Goal: Navigation & Orientation: Find specific page/section

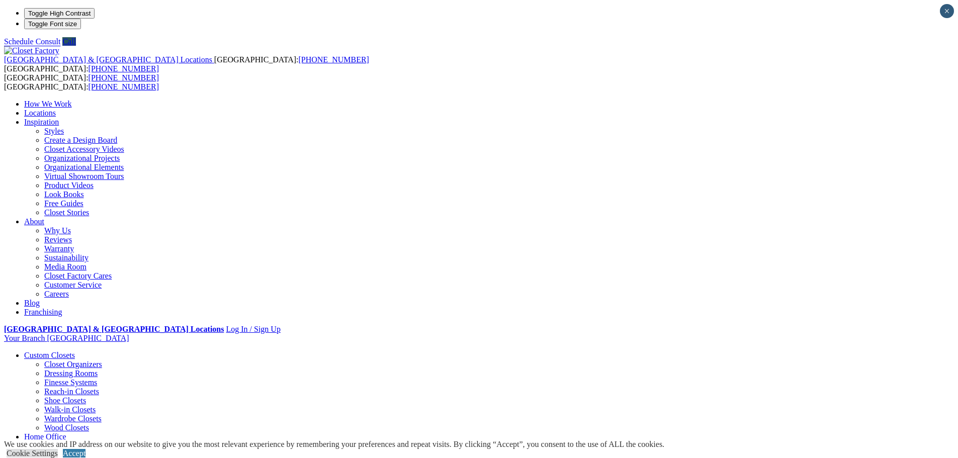
click at [96, 405] on link "Walk-in Closets" at bounding box center [69, 409] width 51 height 9
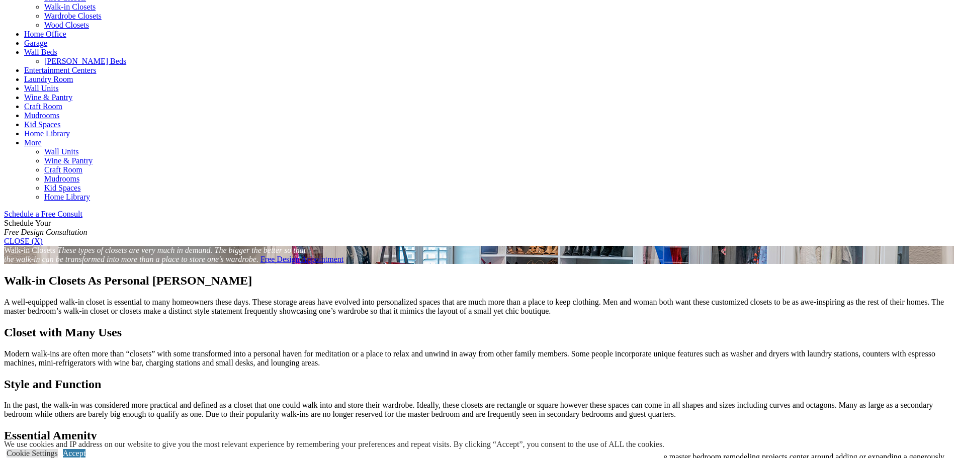
scroll to position [503, 0]
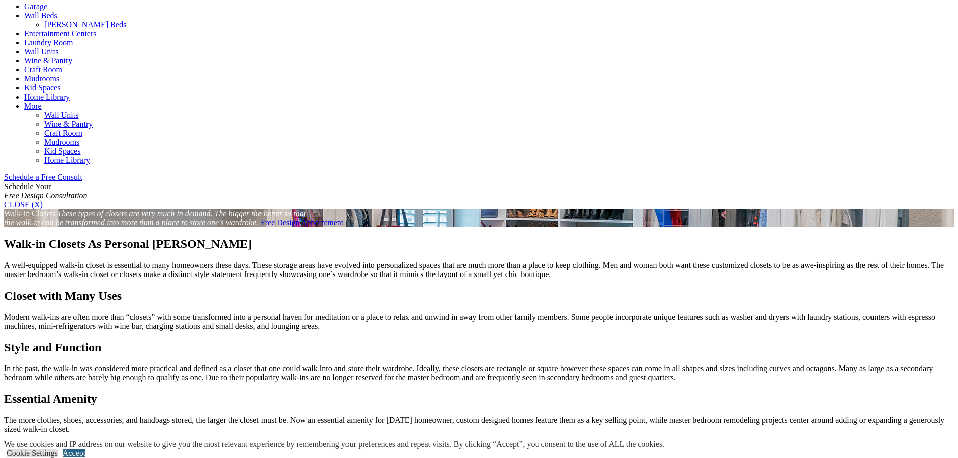
click at [85, 449] on link "Accept" at bounding box center [74, 453] width 23 height 9
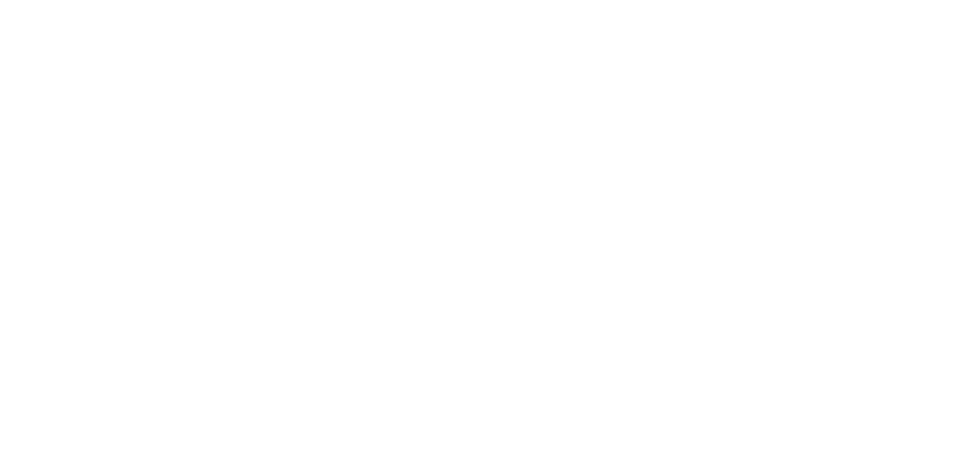
scroll to position [2212, 0]
